Goal: Task Accomplishment & Management: Use online tool/utility

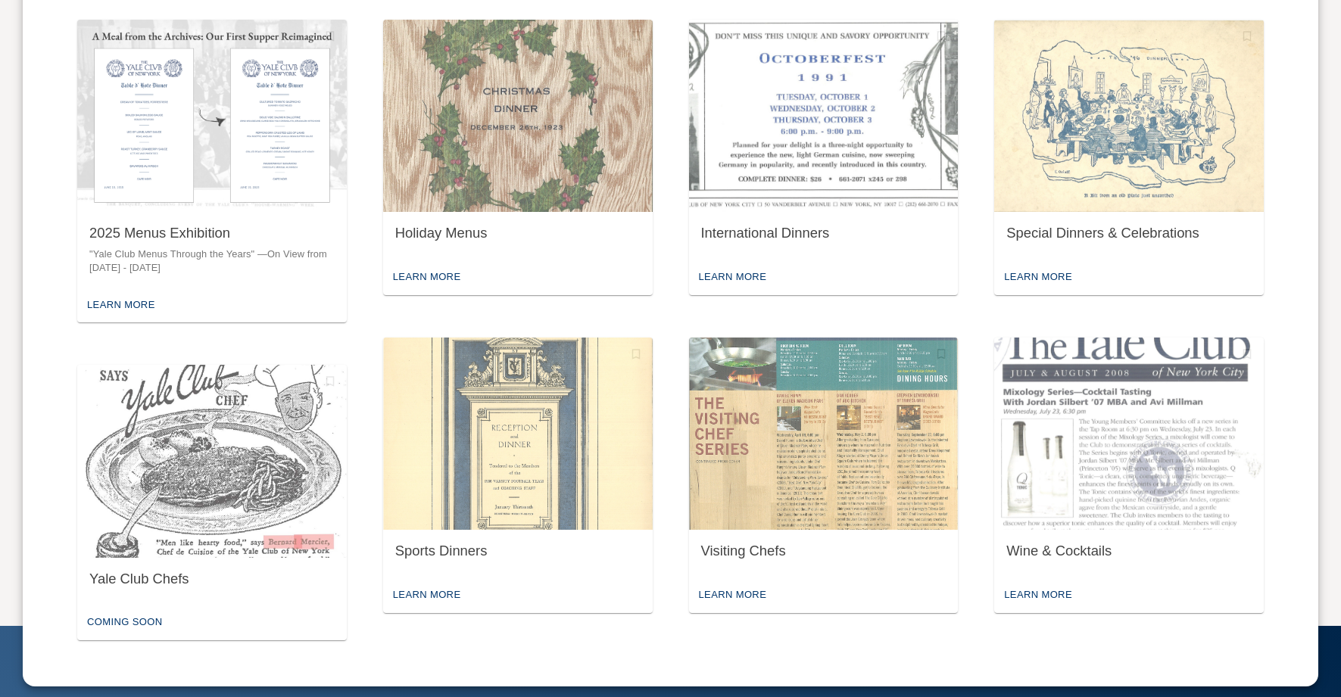
scroll to position [728, 0]
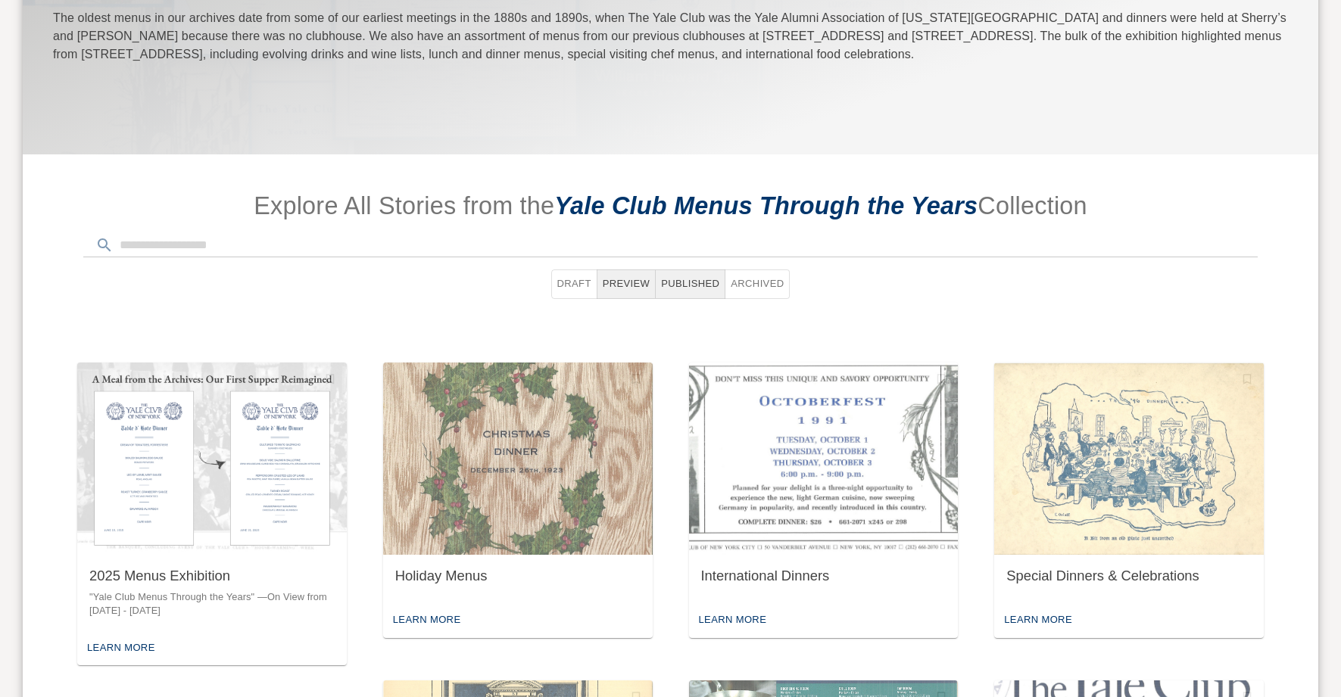
scroll to position [728, 0]
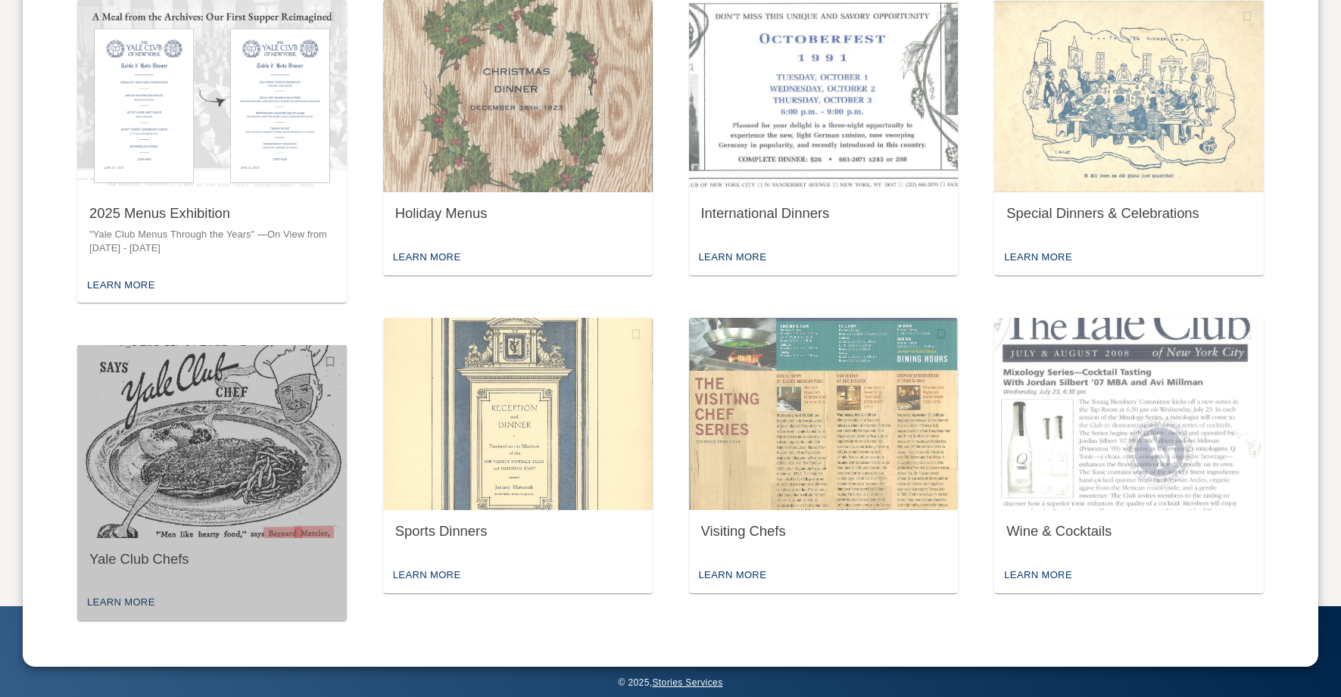
click at [255, 432] on img "button" at bounding box center [212, 441] width 270 height 192
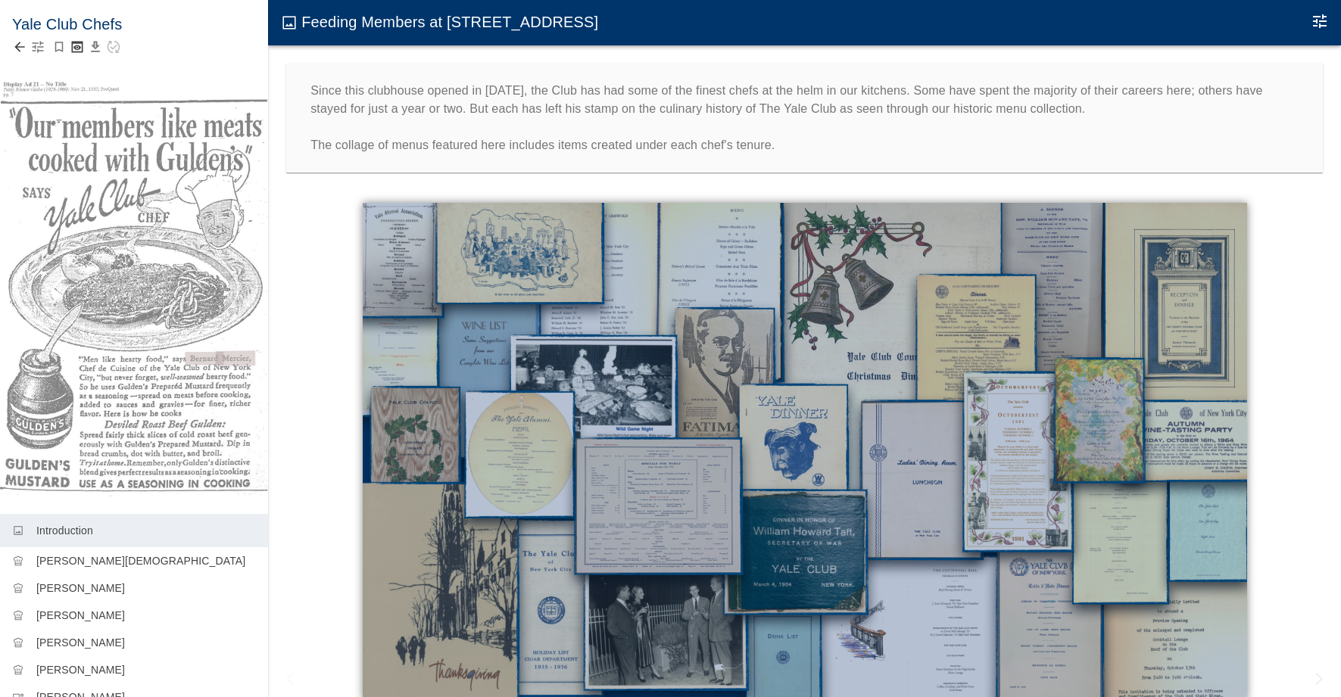
click at [37, 48] on icon "button" at bounding box center [38, 47] width 11 height 11
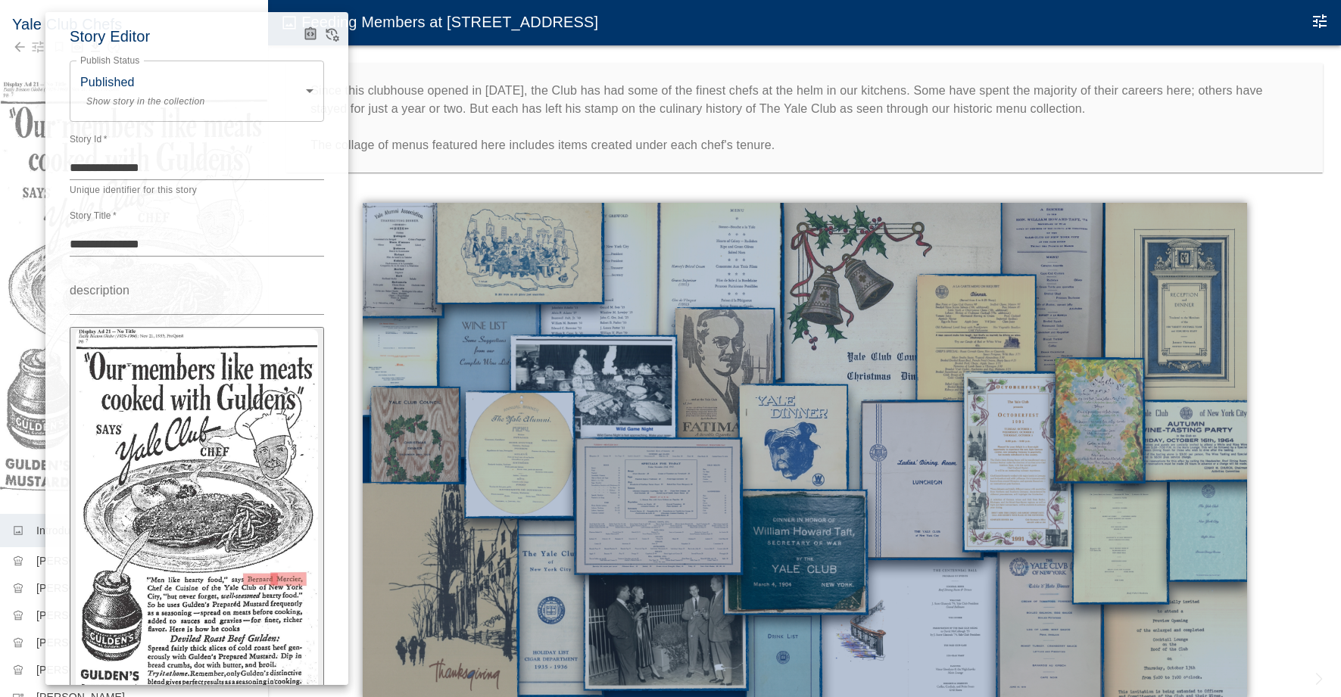
click at [335, 36] on icon "View Version History" at bounding box center [332, 36] width 13 height 14
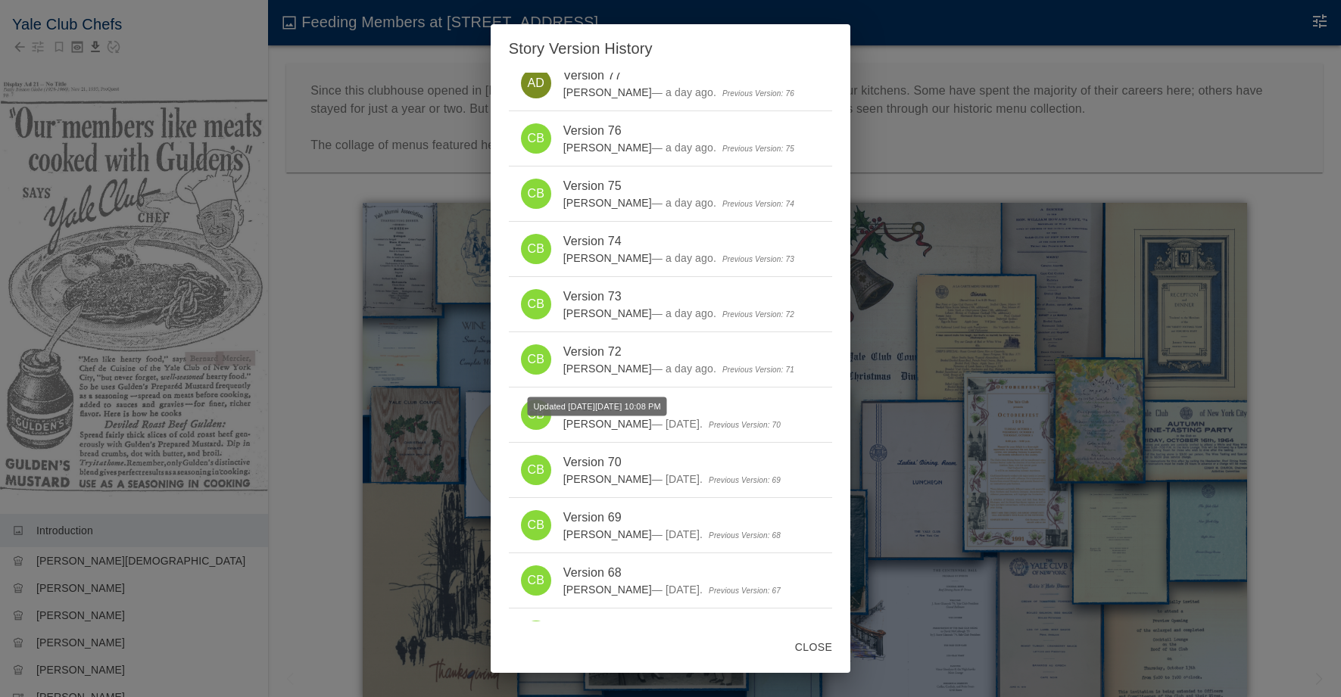
scroll to position [2226, 0]
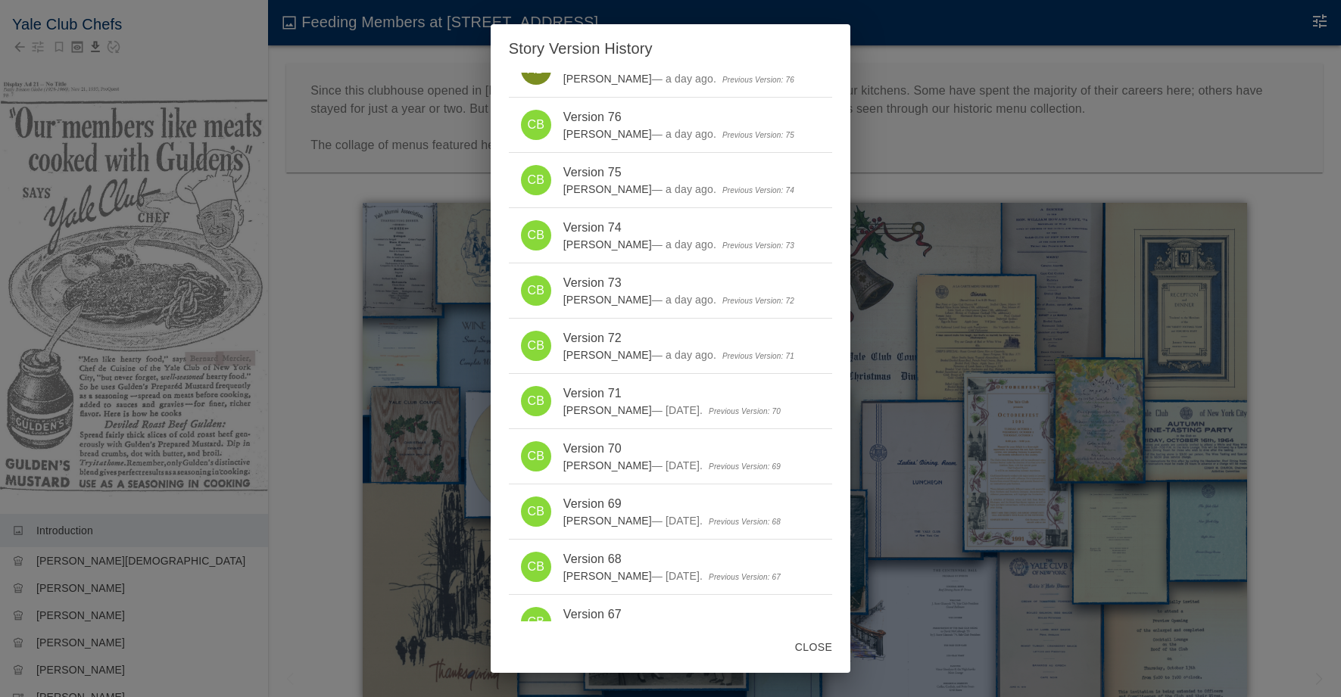
click at [927, 86] on div "Story Version History You are viewing the latest version of this story. This st…" at bounding box center [670, 348] width 1341 height 697
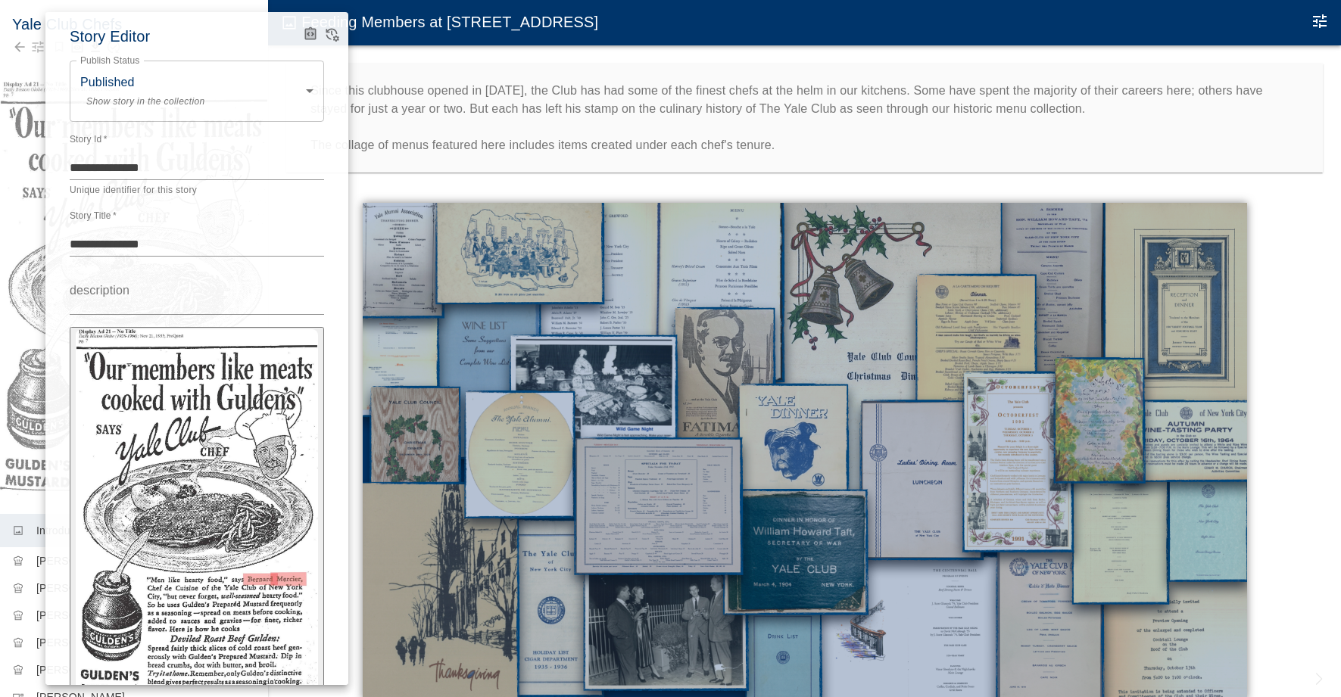
click at [826, 48] on div at bounding box center [670, 348] width 1341 height 697
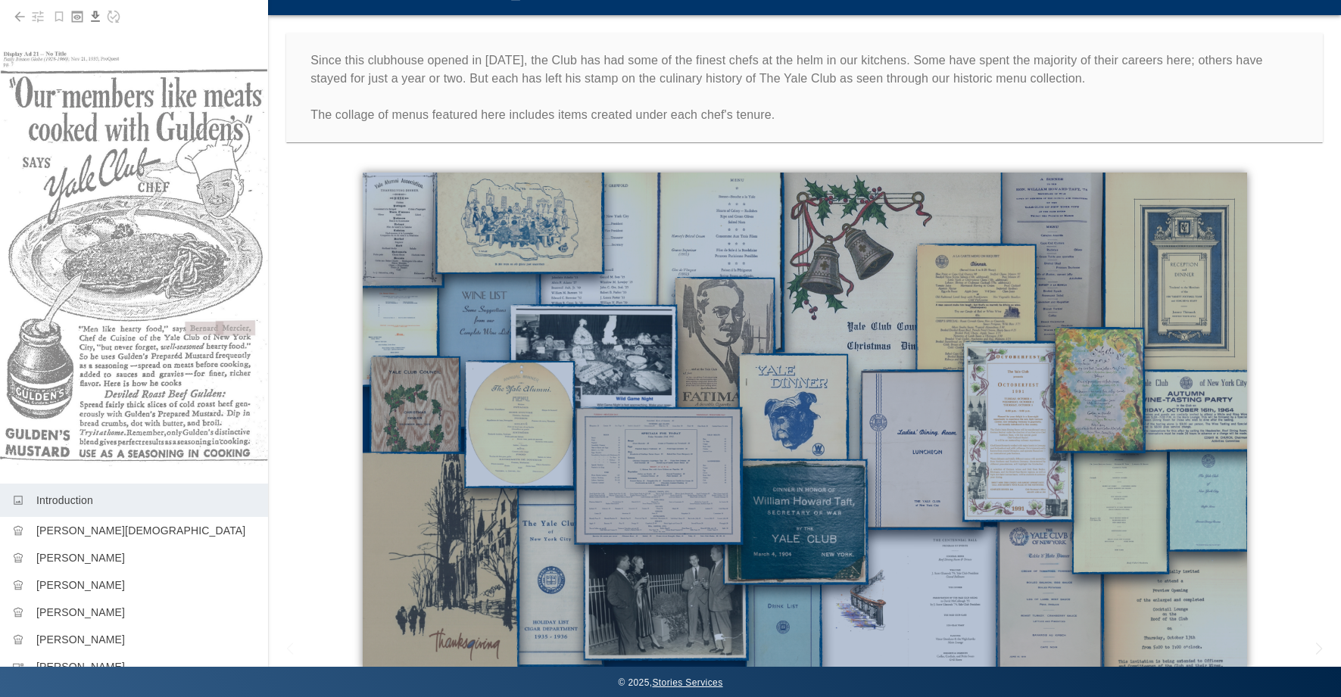
scroll to position [0, 0]
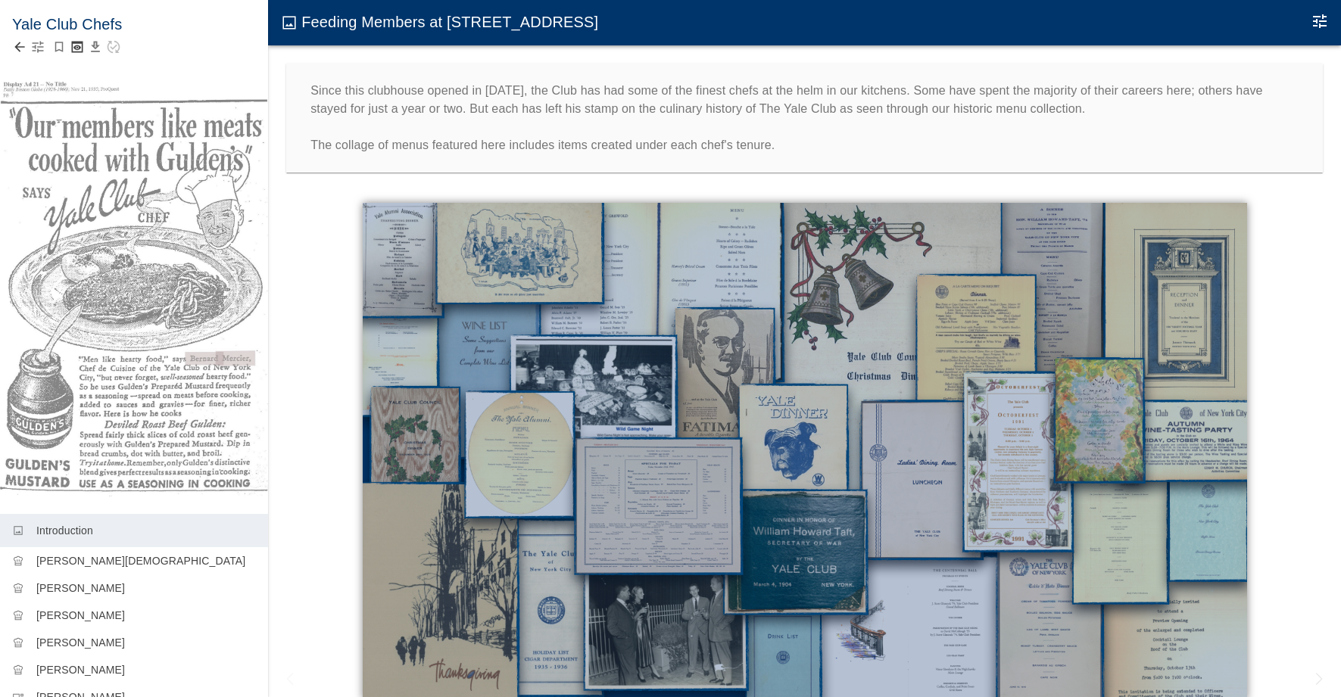
click at [19, 51] on icon "Back to collection" at bounding box center [19, 46] width 15 height 15
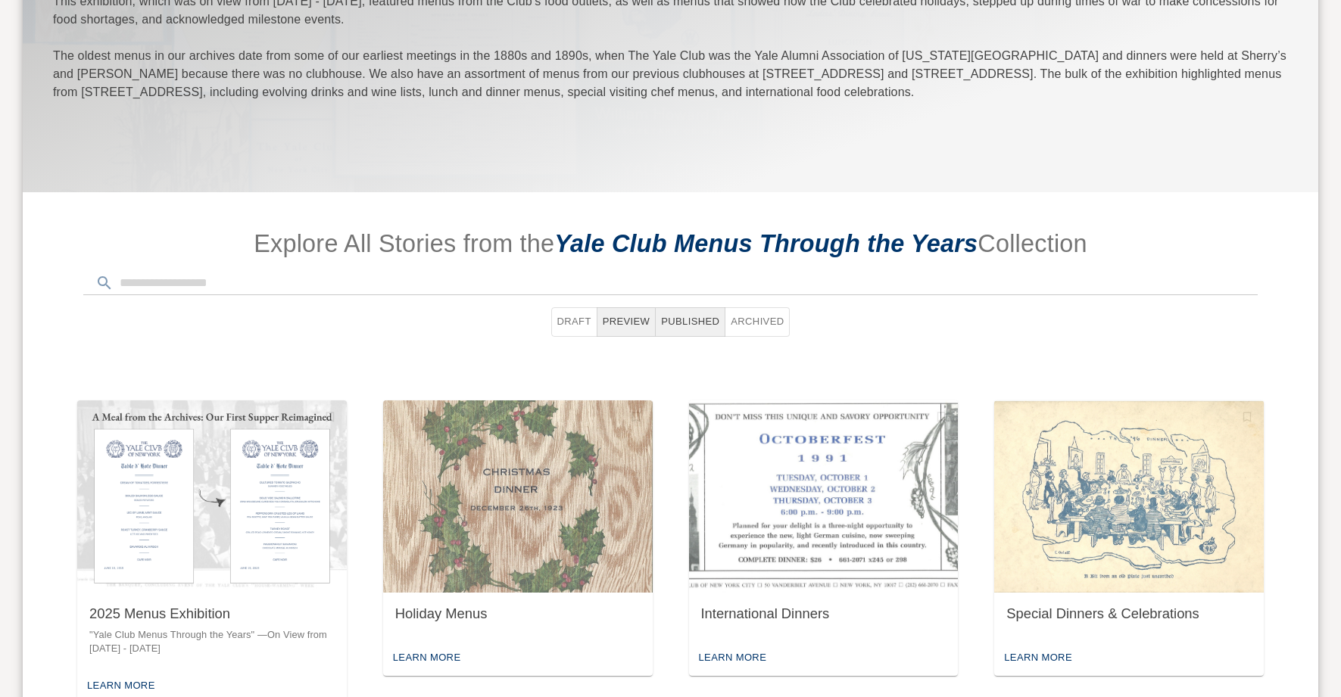
scroll to position [415, 0]
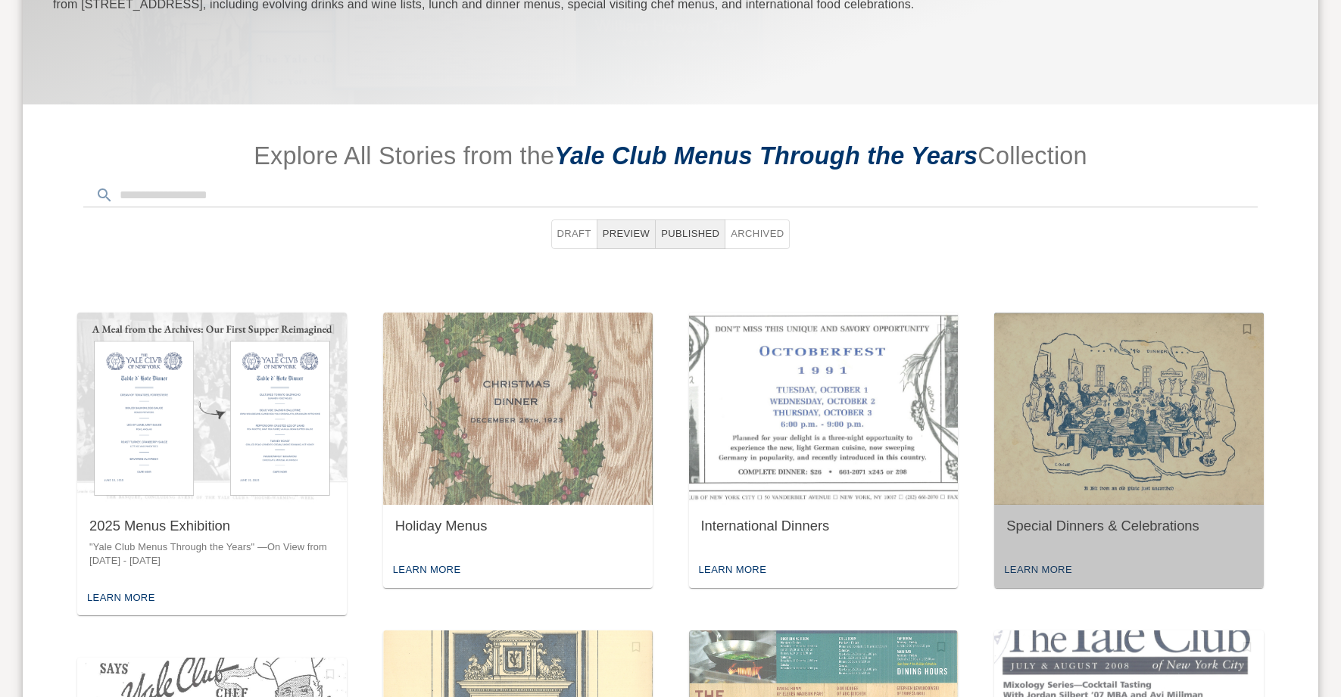
click at [1127, 394] on img "button" at bounding box center [1129, 409] width 270 height 192
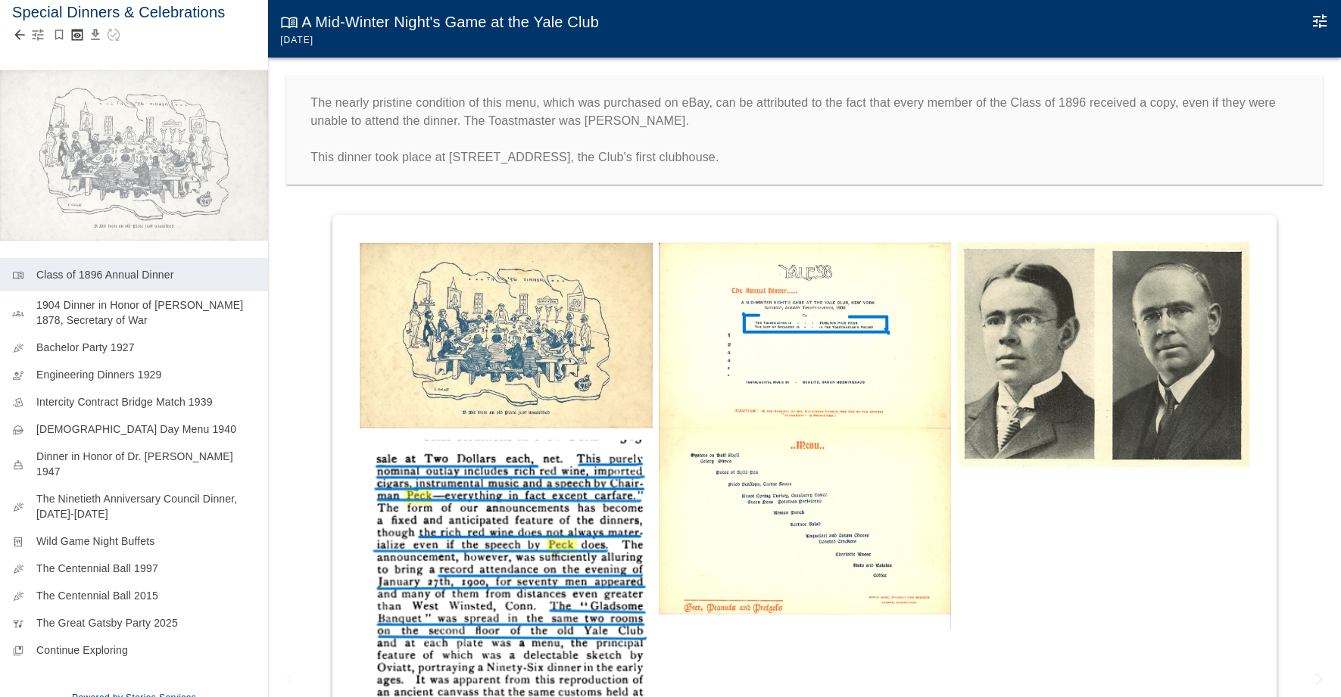
scroll to position [11, 0]
click at [33, 39] on icon "button" at bounding box center [37, 35] width 15 height 15
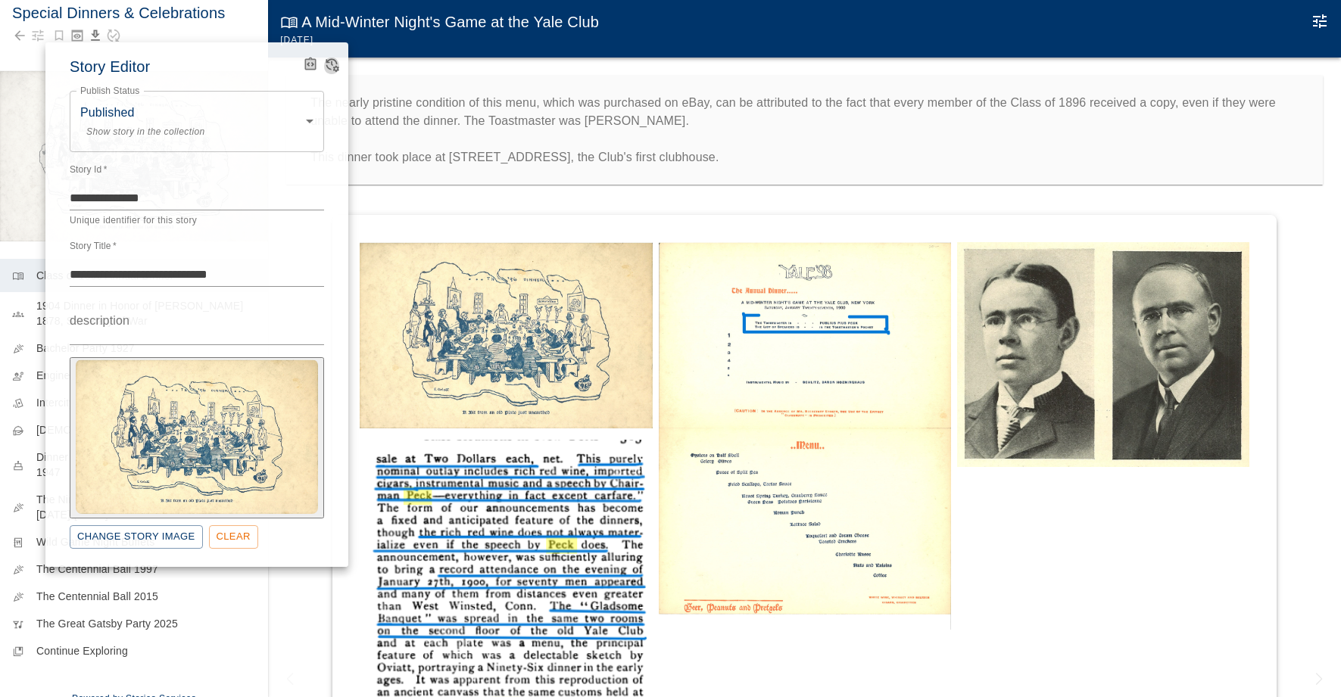
click at [329, 67] on icon "View Version History" at bounding box center [332, 66] width 13 height 14
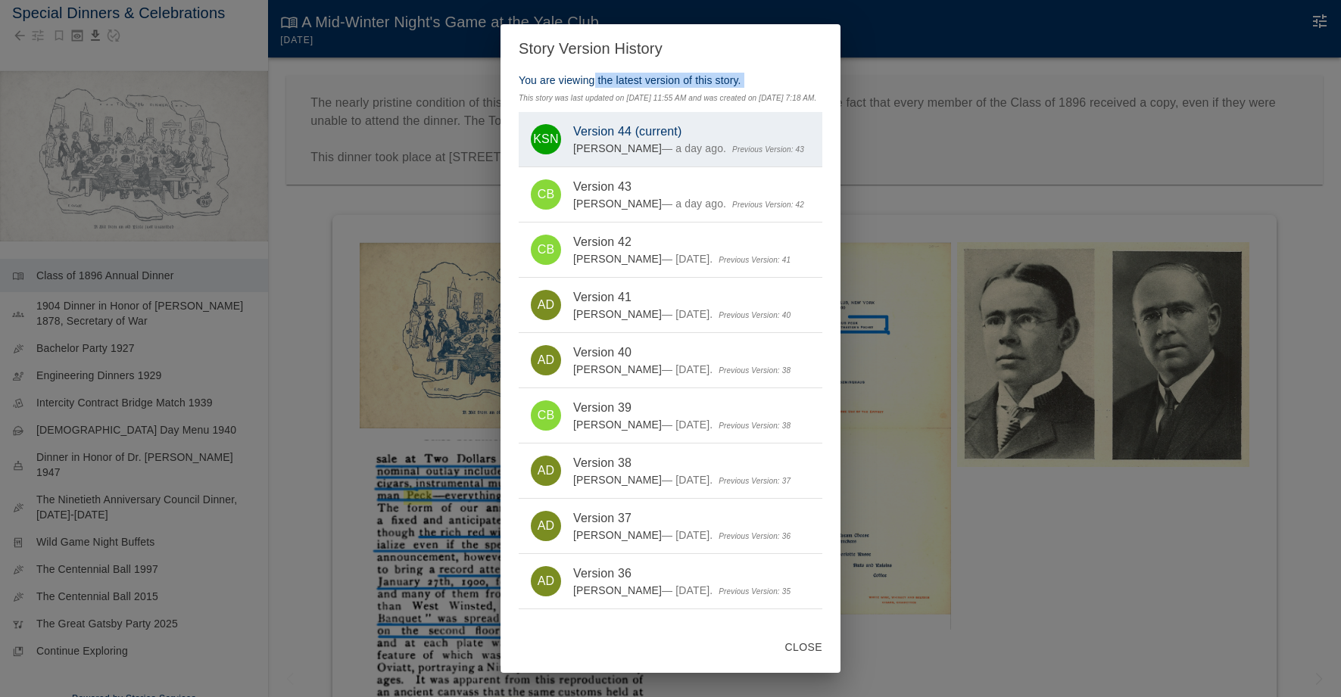
drag, startPoint x: 376, startPoint y: 98, endPoint x: 537, endPoint y: 78, distance: 161.8
click at [537, 78] on div "Story Version History You are viewing the latest version of this story. This st…" at bounding box center [670, 348] width 1341 height 697
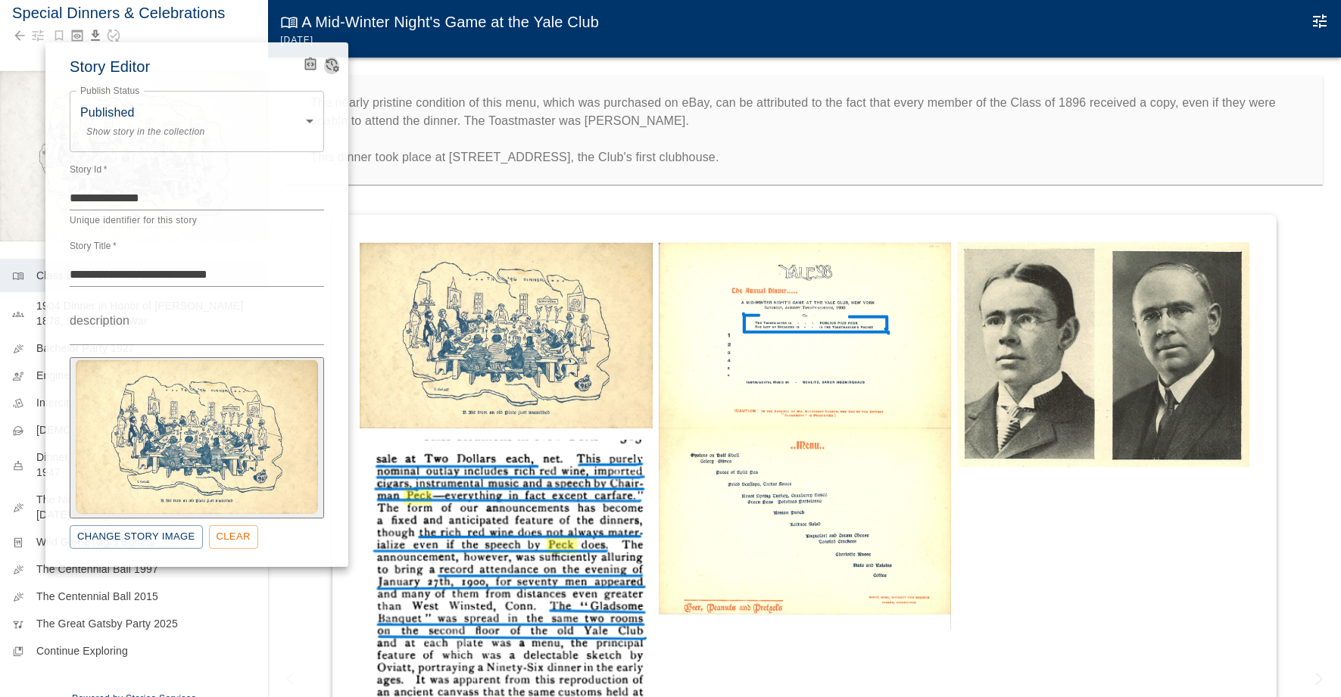
click at [328, 64] on icon "View Version History" at bounding box center [331, 64] width 15 height 15
